Goal: Task Accomplishment & Management: Complete application form

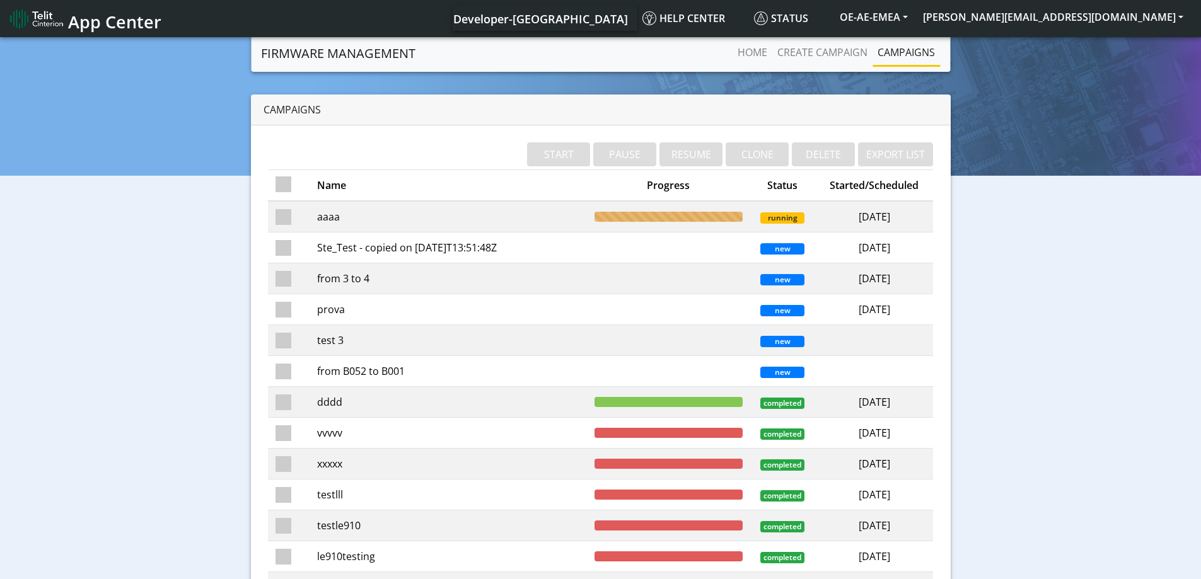
click at [346, 215] on td "aaaa" at bounding box center [448, 217] width 277 height 32
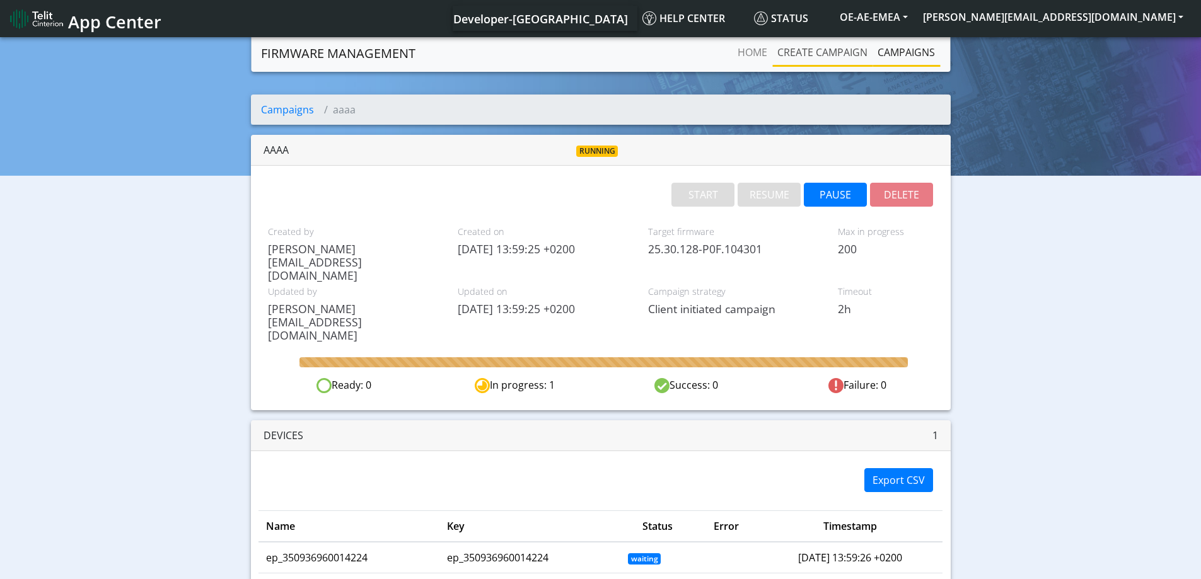
click at [823, 57] on link "Create campaign" at bounding box center [822, 52] width 100 height 25
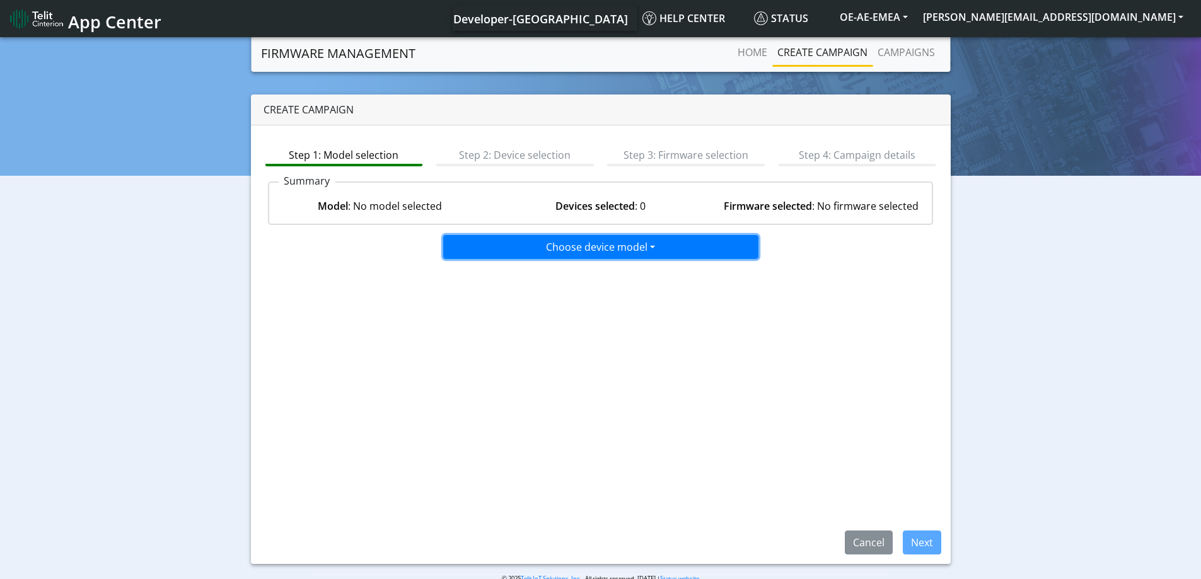
click at [640, 252] on button "Choose device model" at bounding box center [600, 247] width 315 height 24
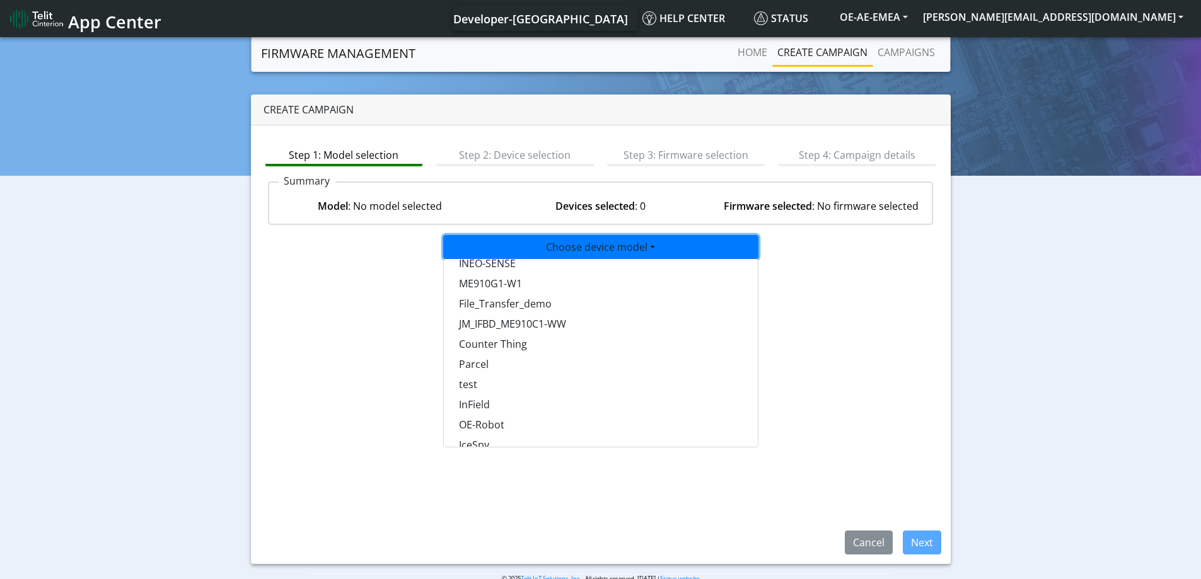
scroll to position [819, 0]
click at [465, 369] on button "test" at bounding box center [601, 362] width 315 height 20
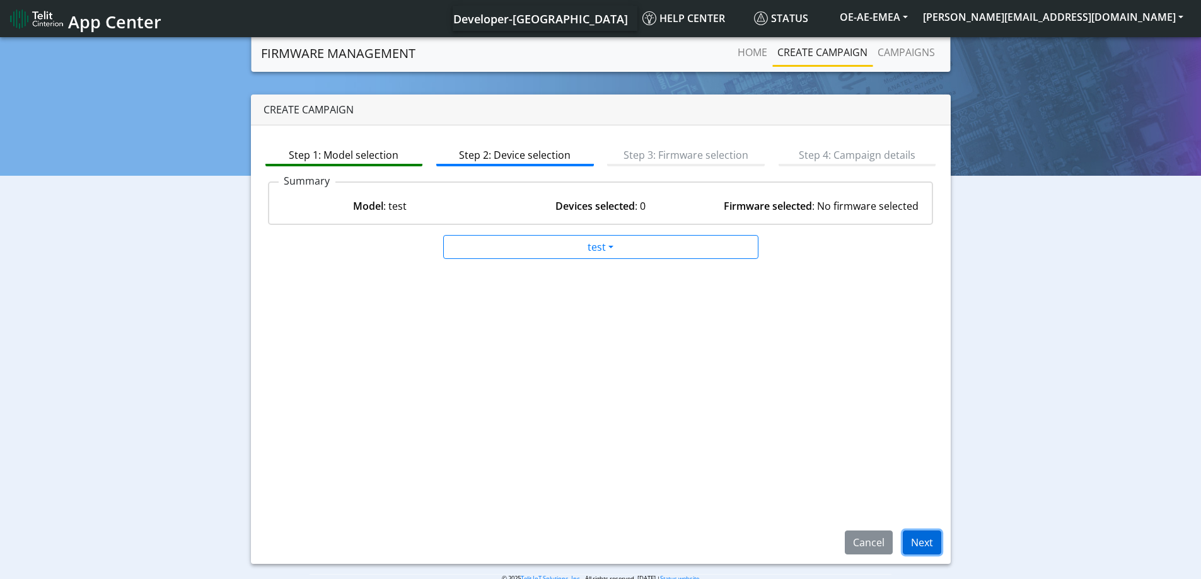
click at [932, 541] on button "Next" at bounding box center [922, 543] width 38 height 24
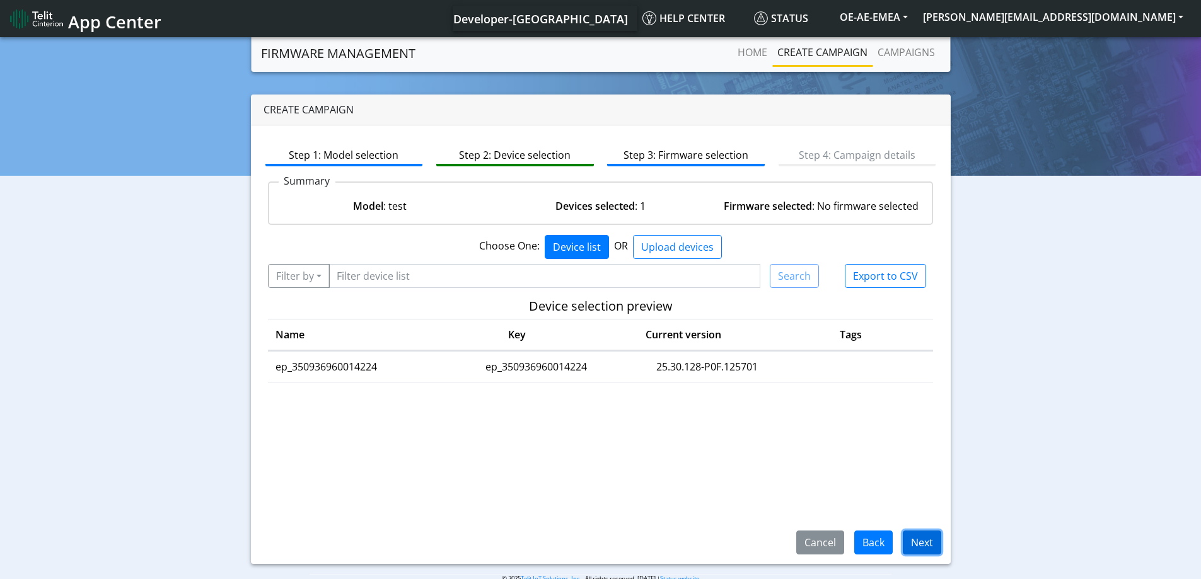
click at [916, 544] on button "Next" at bounding box center [922, 543] width 38 height 24
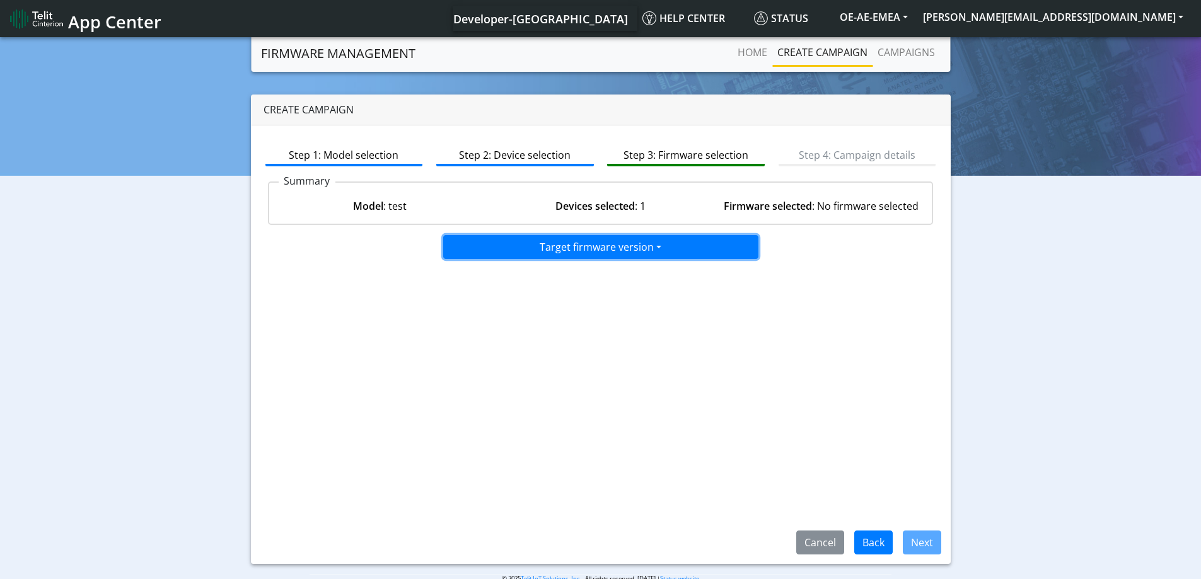
click at [671, 252] on button "Target firmware version" at bounding box center [600, 247] width 315 height 24
click at [562, 274] on button "25.30.128-P0F.125701" at bounding box center [601, 274] width 315 height 20
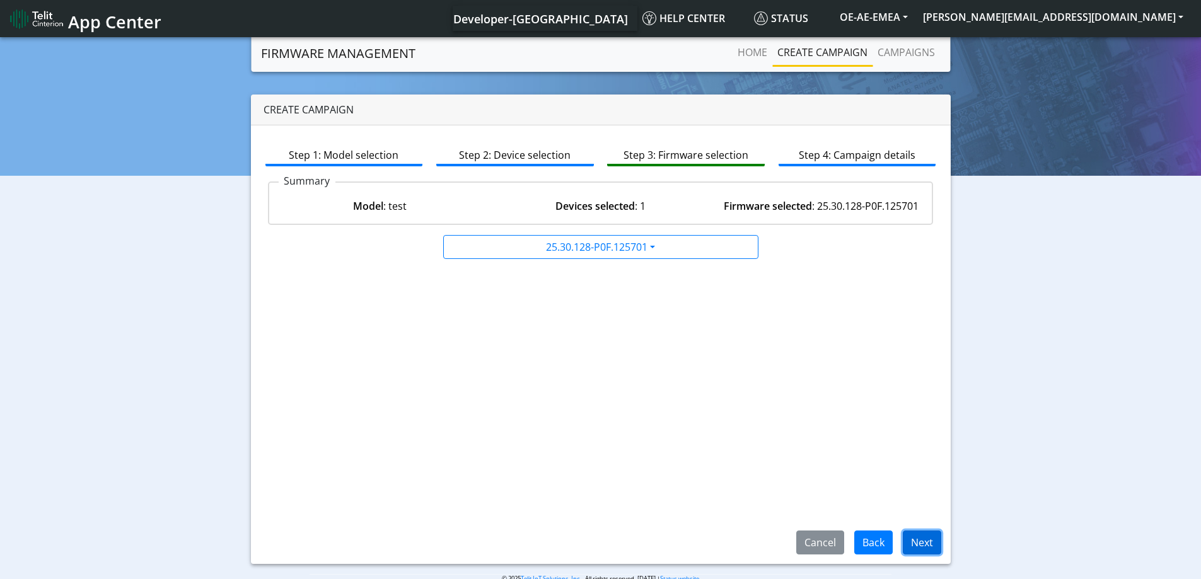
click at [917, 541] on button "Next" at bounding box center [922, 543] width 38 height 24
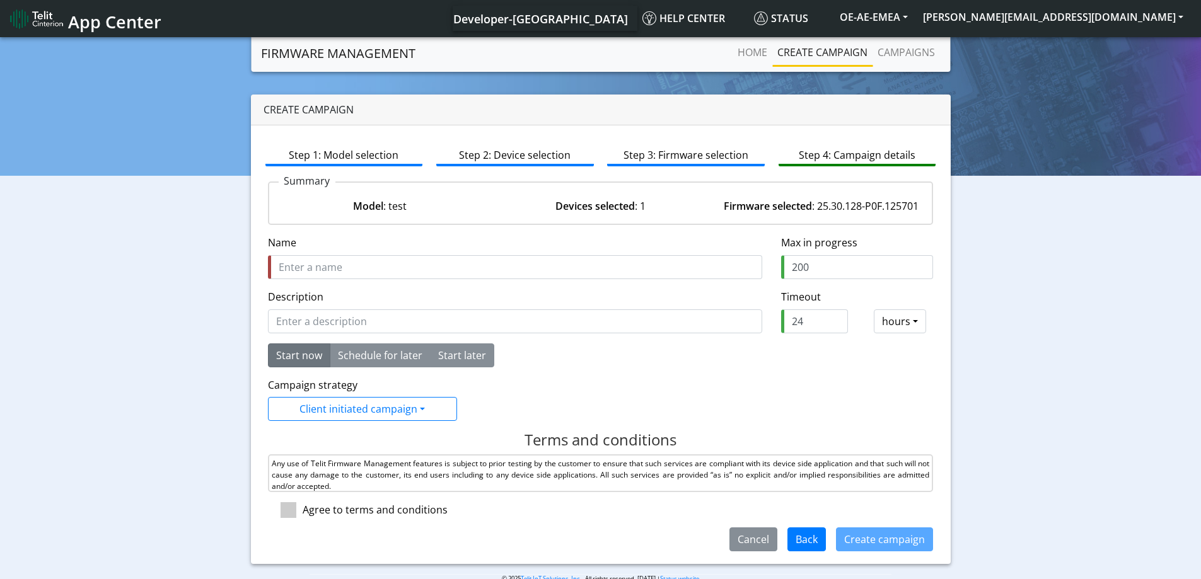
click at [426, 257] on input "Name" at bounding box center [515, 267] width 494 height 24
click at [418, 267] on input "Name" at bounding box center [515, 267] width 494 height 24
type input "bbbb"
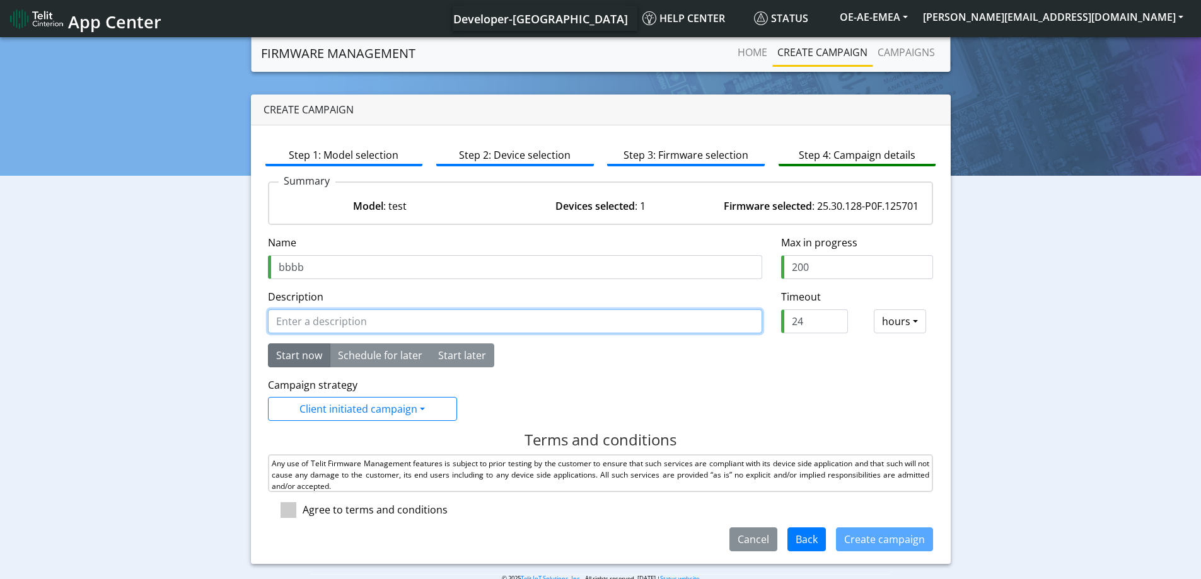
click at [347, 316] on input "Description" at bounding box center [515, 322] width 494 height 24
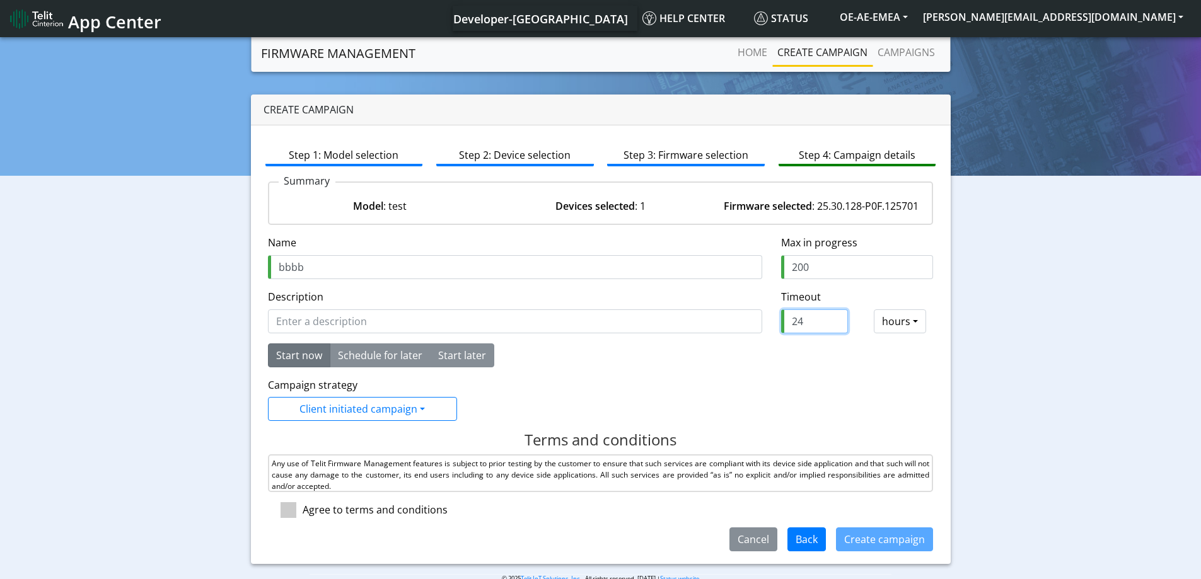
drag, startPoint x: 806, startPoint y: 326, endPoint x: 768, endPoint y: 323, distance: 37.9
click at [772, 323] on div "24" at bounding box center [815, 322] width 86 height 24
type input "2"
click at [773, 361] on div "Start now Schedule for later Start later [DATE] Increment hours 14 Decrement ho…" at bounding box center [600, 356] width 685 height 24
click at [293, 515] on span at bounding box center [289, 510] width 16 height 16
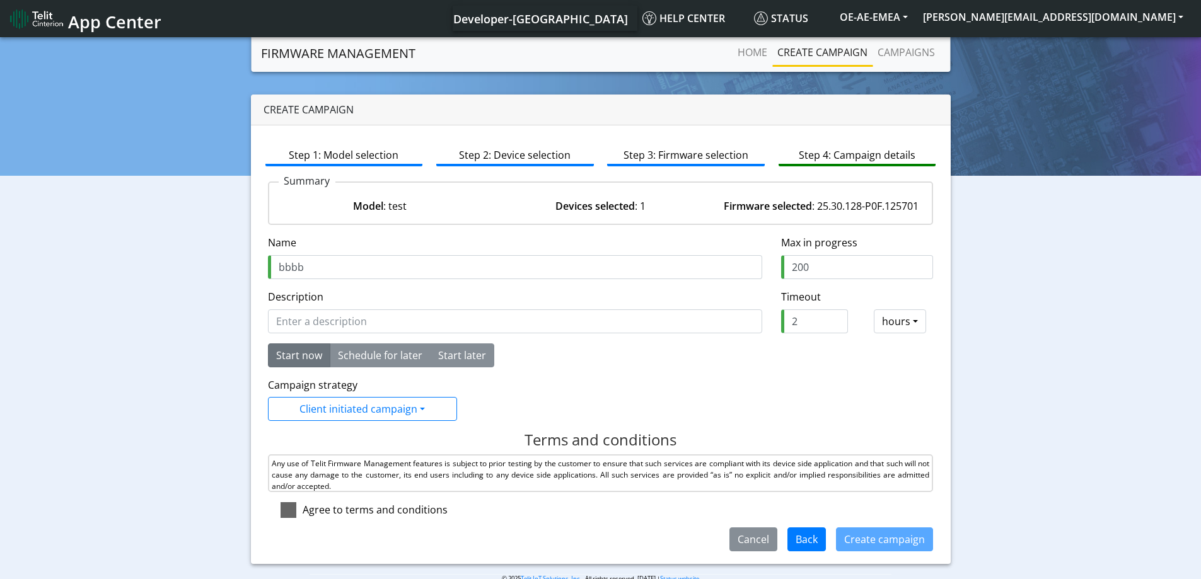
click at [303, 511] on input "checkbox" at bounding box center [307, 506] width 8 height 8
checkbox input "true"
click at [912, 542] on button "Create campaign" at bounding box center [884, 540] width 97 height 24
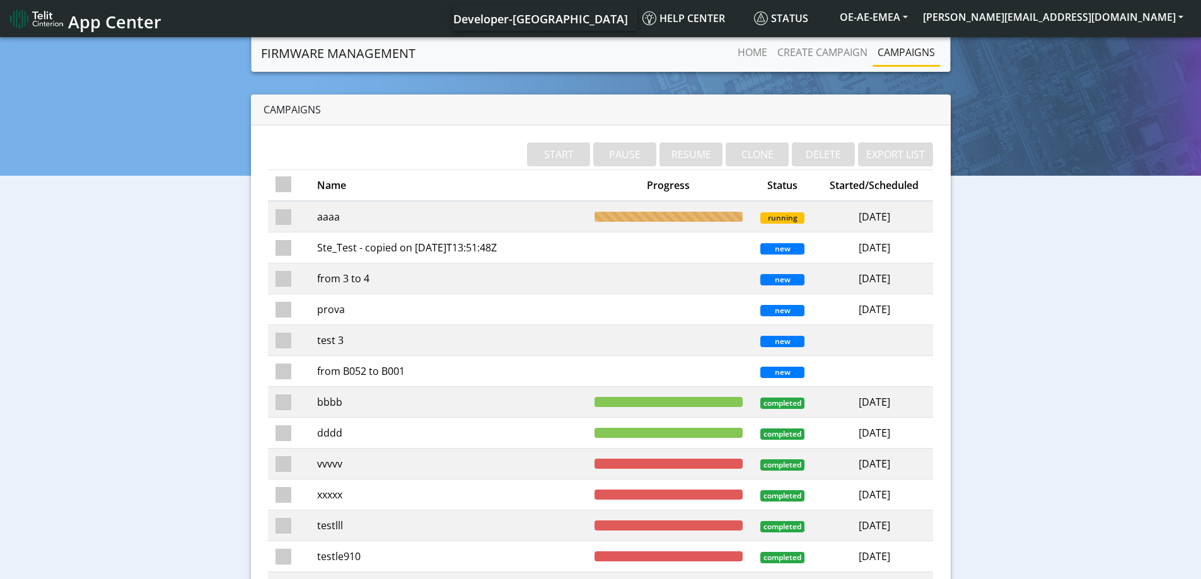
click at [383, 215] on td "aaaa" at bounding box center [448, 217] width 277 height 32
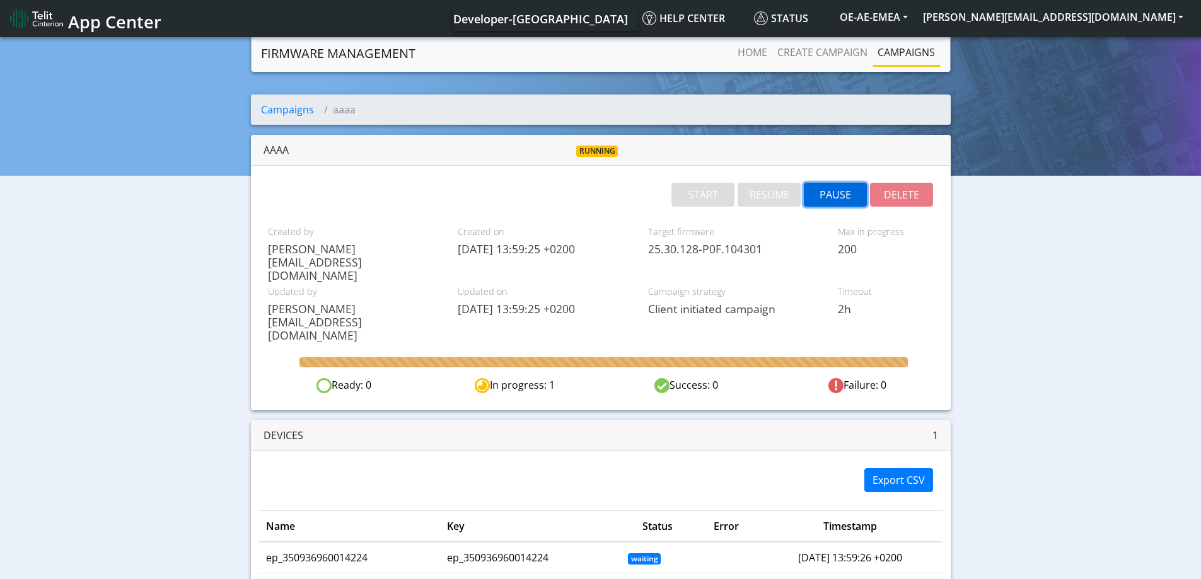
click at [830, 193] on button "PAUSE" at bounding box center [835, 195] width 63 height 24
drag, startPoint x: 751, startPoint y: 193, endPoint x: 730, endPoint y: 47, distance: 147.7
click at [751, 193] on button "RESUME" at bounding box center [769, 195] width 63 height 24
click at [773, 199] on button "RESUME" at bounding box center [769, 195] width 63 height 24
click at [847, 200] on button "PAUSE" at bounding box center [835, 195] width 63 height 24
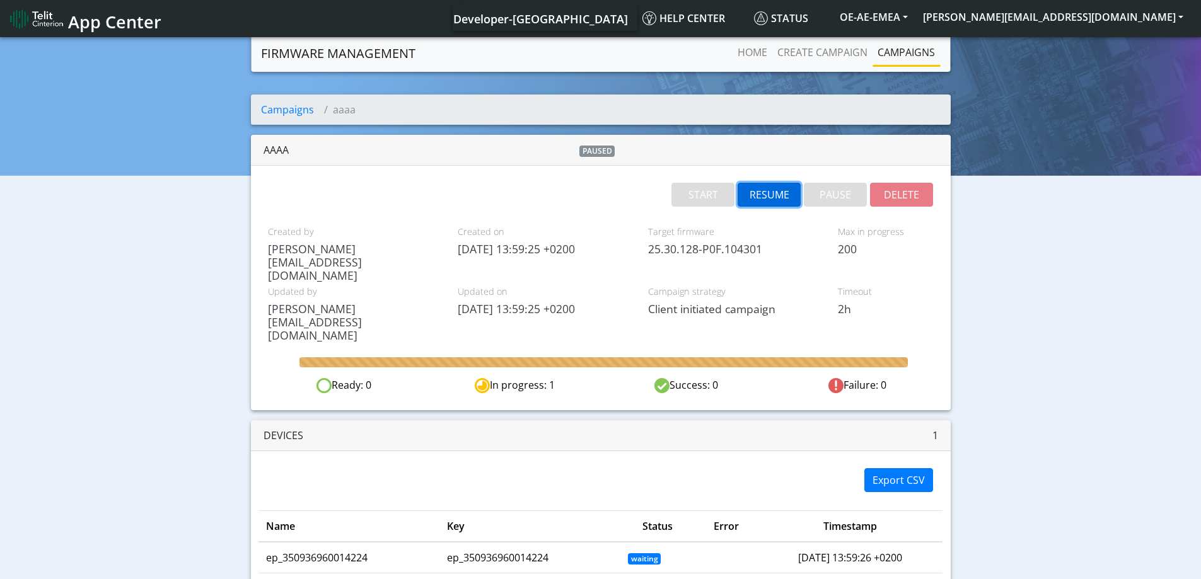
click at [772, 199] on button "RESUME" at bounding box center [769, 195] width 63 height 24
click at [299, 112] on link "Campaigns" at bounding box center [287, 110] width 53 height 14
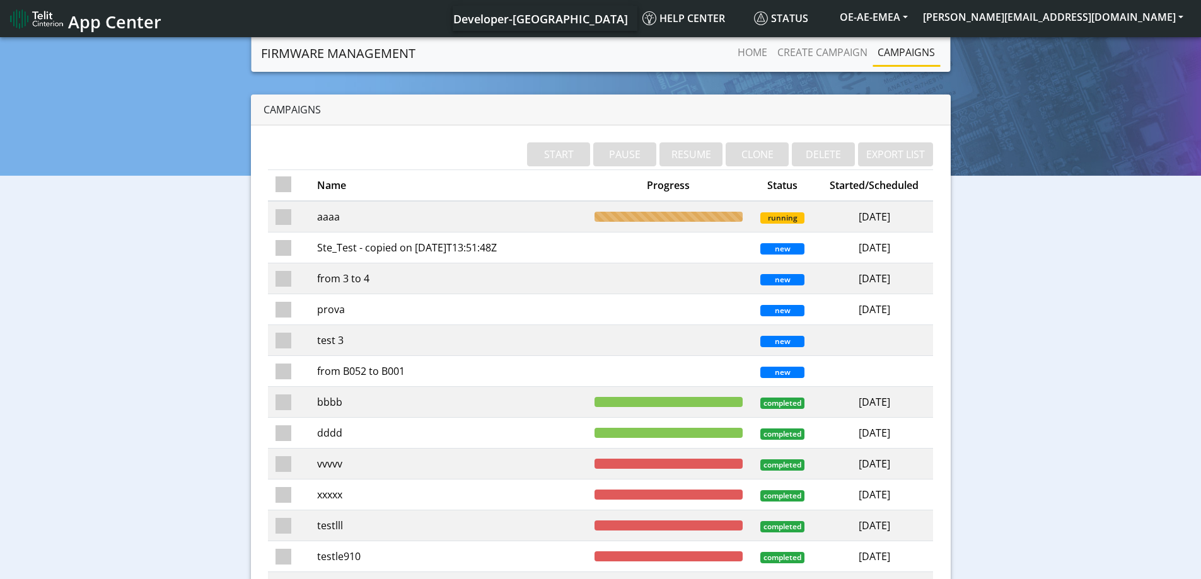
click at [364, 224] on td "aaaa" at bounding box center [448, 217] width 277 height 32
